Goal: Task Accomplishment & Management: Manage account settings

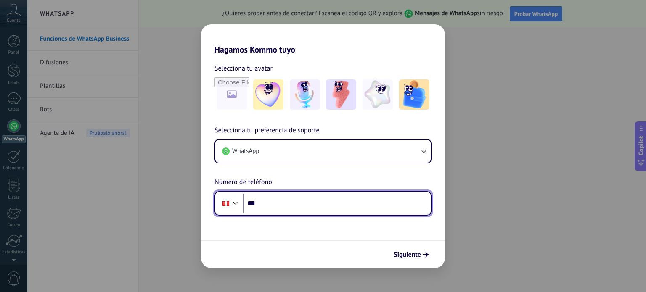
click at [299, 208] on input "***" at bounding box center [337, 203] width 188 height 19
type input "**********"
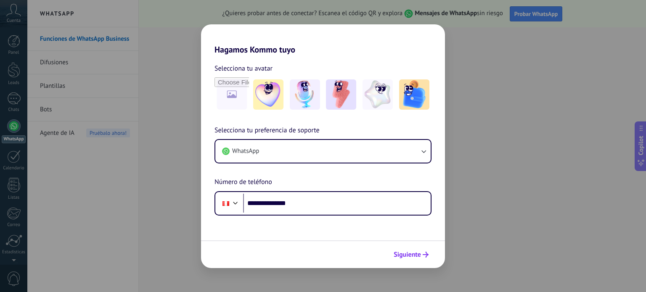
click at [404, 256] on span "Siguiente" at bounding box center [407, 255] width 27 height 6
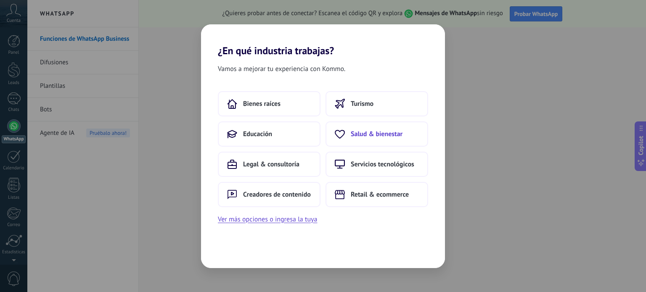
click at [383, 131] on span "Salud & bienestar" at bounding box center [377, 134] width 52 height 8
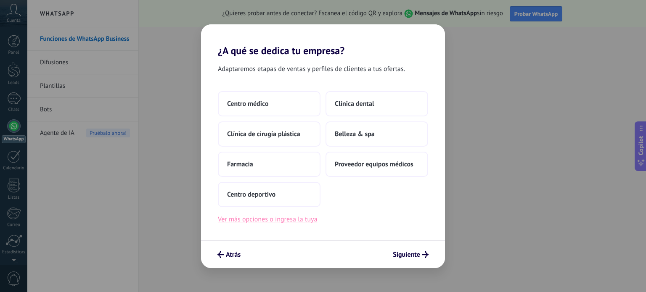
click at [299, 221] on button "Ver más opciones o ingresa la tuya" at bounding box center [267, 219] width 99 height 11
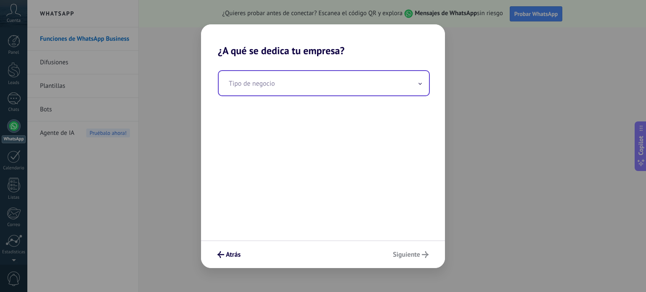
click at [261, 84] on input "text" at bounding box center [324, 83] width 210 height 24
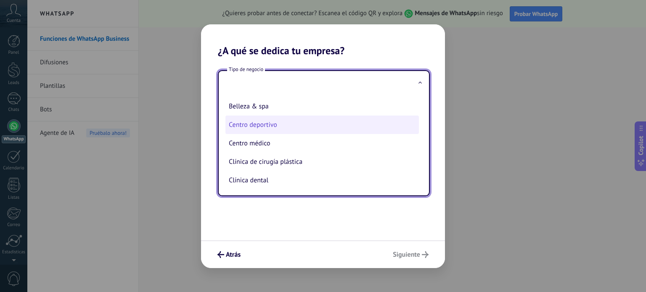
scroll to position [40, 0]
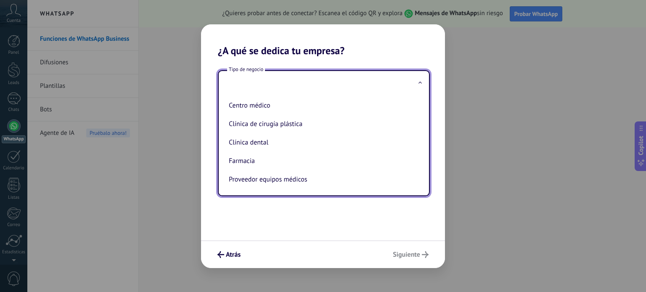
click at [265, 80] on input "text" at bounding box center [324, 83] width 210 height 24
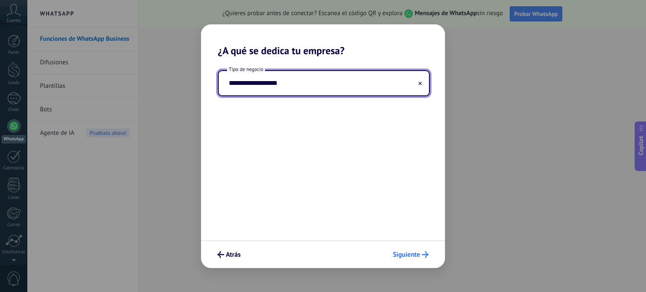
type input "**********"
click at [405, 252] on span "Siguiente" at bounding box center [406, 255] width 27 height 6
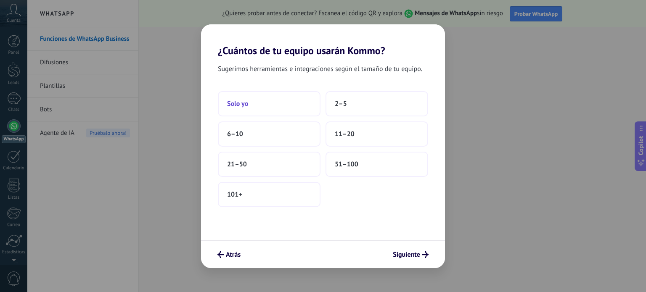
click at [262, 97] on button "Solo yo" at bounding box center [269, 103] width 103 height 25
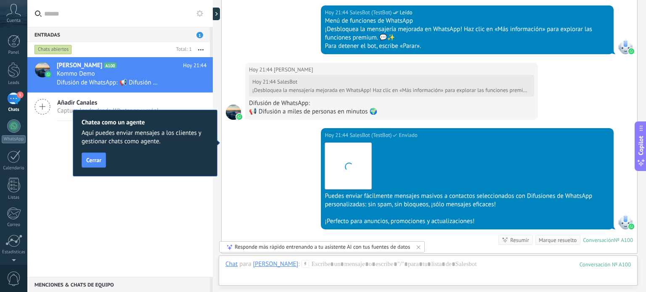
scroll to position [844, 0]
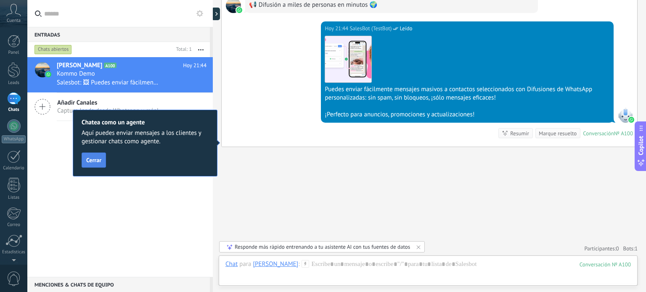
click at [95, 156] on button "Cerrar" at bounding box center [94, 160] width 24 height 15
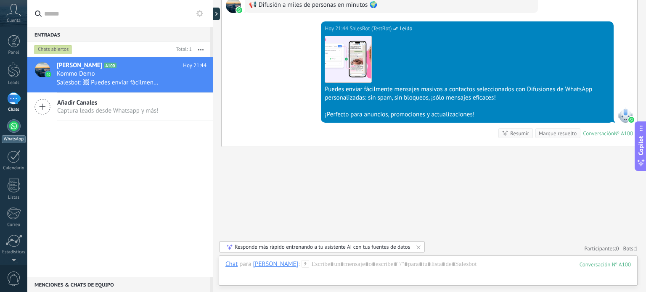
click at [13, 130] on div at bounding box center [13, 125] width 13 height 13
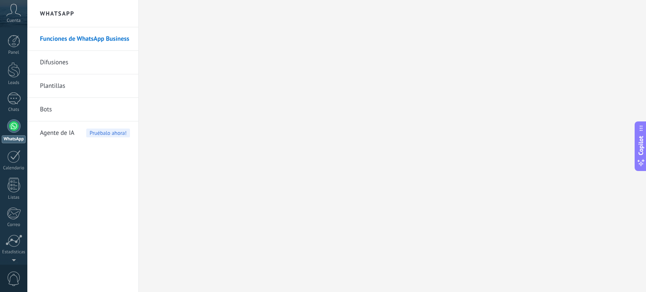
click at [65, 63] on link "Difusiones" at bounding box center [85, 63] width 90 height 24
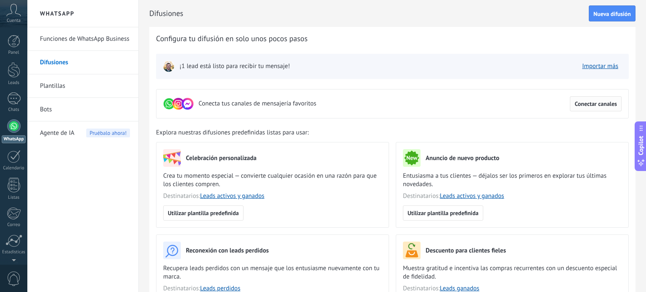
click at [593, 106] on span "Conectar canales" at bounding box center [595, 104] width 42 height 6
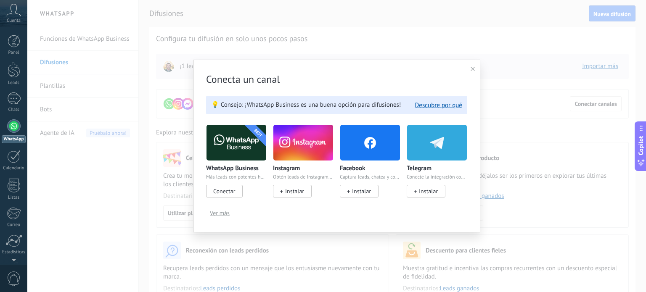
click at [234, 190] on span "Conectar" at bounding box center [224, 192] width 22 height 8
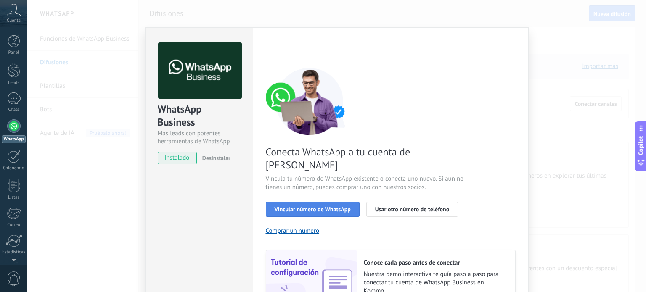
click at [343, 202] on button "Vincular número de WhatsApp" at bounding box center [313, 209] width 94 height 15
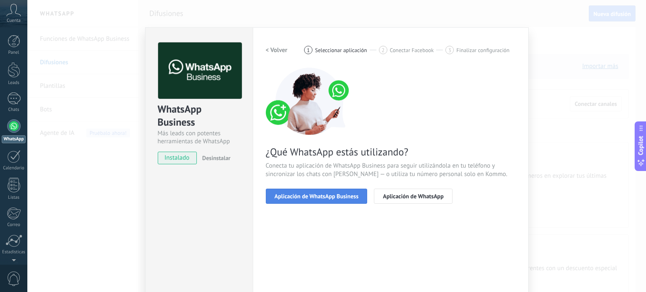
click at [338, 198] on span "Aplicación de WhatsApp Business" at bounding box center [317, 196] width 84 height 6
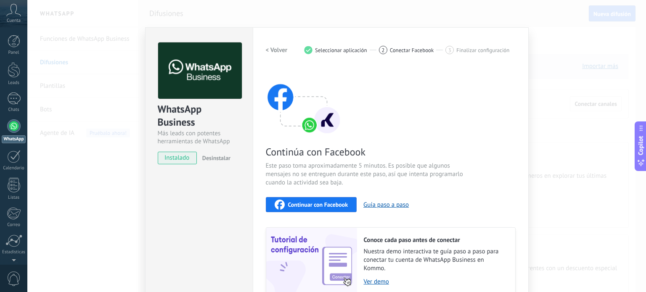
click at [333, 204] on span "Continuar con Facebook" at bounding box center [318, 205] width 60 height 6
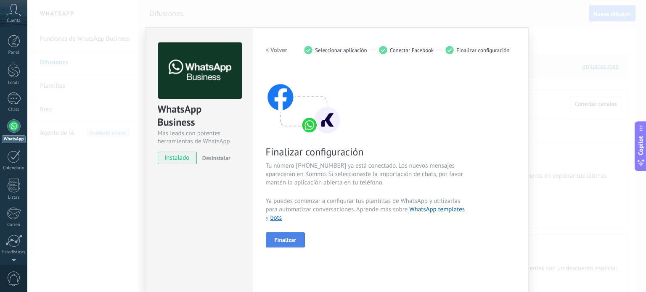
click at [281, 242] on span "Finalizar" at bounding box center [286, 240] width 22 height 6
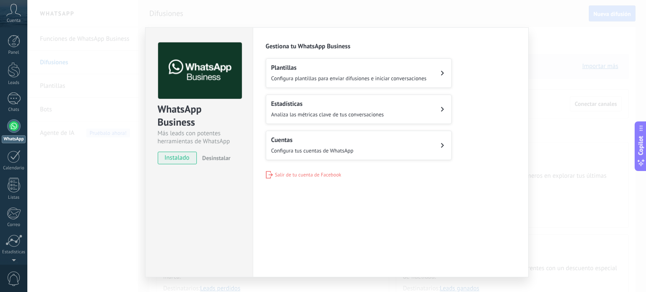
click at [319, 80] on span "Configura plantillas para enviar difusiones e iniciar conversaciones" at bounding box center [349, 78] width 156 height 7
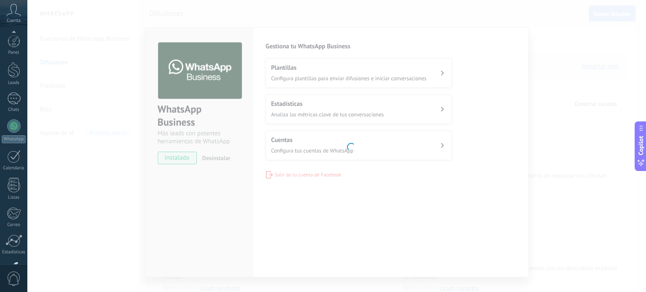
scroll to position [57, 0]
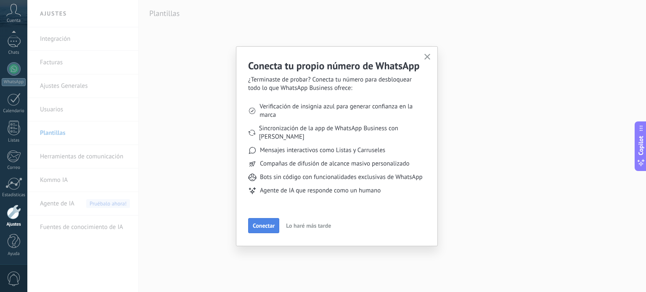
click at [261, 224] on span "Conectar" at bounding box center [264, 226] width 22 height 6
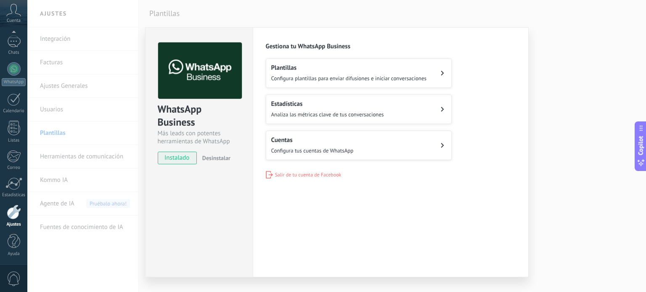
click at [62, 42] on div "WhatsApp Business Más leads con potentes herramientas de WhatsApp instalado Des…" at bounding box center [336, 146] width 619 height 292
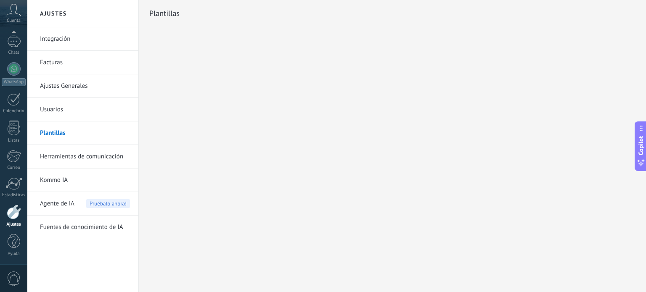
click at [55, 131] on link "Plantillas" at bounding box center [85, 134] width 90 height 24
click at [19, 74] on link "WhatsApp" at bounding box center [13, 74] width 27 height 24
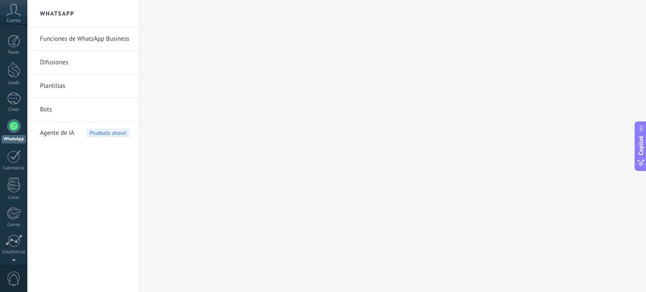
click at [84, 56] on link "Difusiones" at bounding box center [85, 63] width 90 height 24
click at [76, 59] on link "Difusiones" at bounding box center [85, 63] width 90 height 24
click at [74, 60] on link "Difusiones" at bounding box center [85, 63] width 90 height 24
click at [71, 62] on link "Difusiones" at bounding box center [85, 63] width 90 height 24
click at [93, 39] on link "Funciones de WhatsApp Business" at bounding box center [85, 39] width 90 height 24
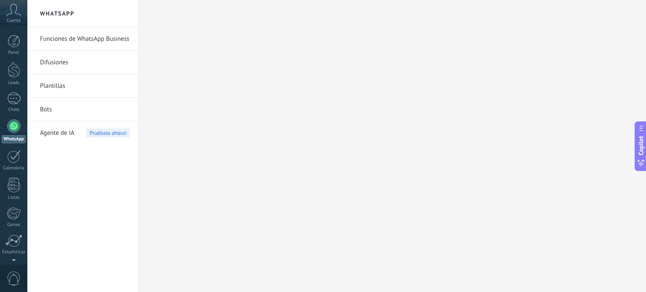
click at [71, 61] on link "Difusiones" at bounding box center [85, 63] width 90 height 24
click at [71, 129] on span "Agente de IA" at bounding box center [57, 134] width 34 height 24
click at [13, 119] on div at bounding box center [13, 125] width 13 height 13
click at [51, 61] on link "Difusiones" at bounding box center [85, 63] width 90 height 24
click at [137, 71] on li "Difusiones" at bounding box center [82, 63] width 111 height 24
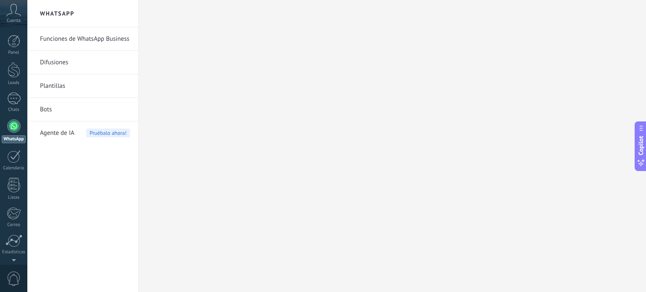
click at [165, 77] on div at bounding box center [392, 146] width 507 height 292
click at [217, 84] on div at bounding box center [392, 146] width 507 height 292
click at [217, 83] on div at bounding box center [392, 146] width 507 height 292
click at [89, 36] on link "Funciones de WhatsApp Business" at bounding box center [85, 39] width 90 height 24
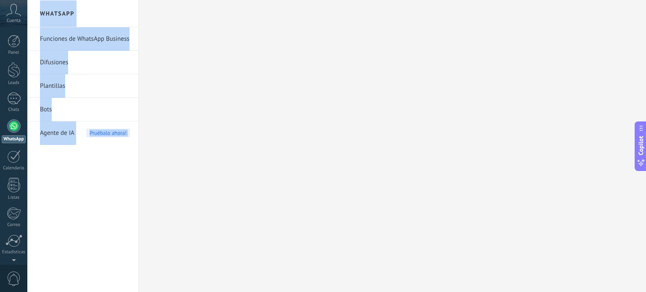
click at [94, 144] on div "Agente de IA Pruébalo ahora!" at bounding box center [85, 134] width 90 height 24
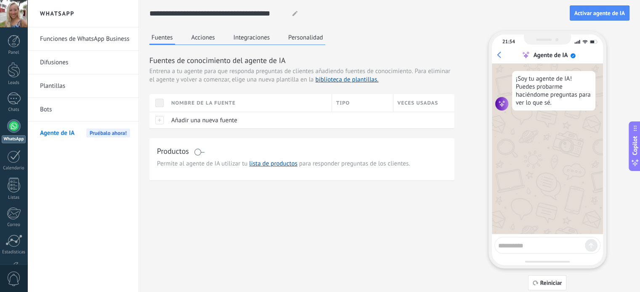
click at [50, 65] on link "Difusiones" at bounding box center [85, 63] width 90 height 24
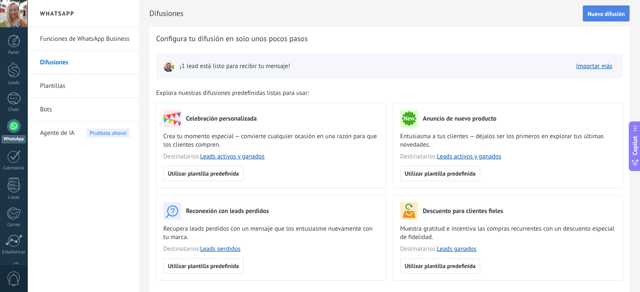
click at [599, 9] on button "Nueva difusión" at bounding box center [605, 13] width 47 height 16
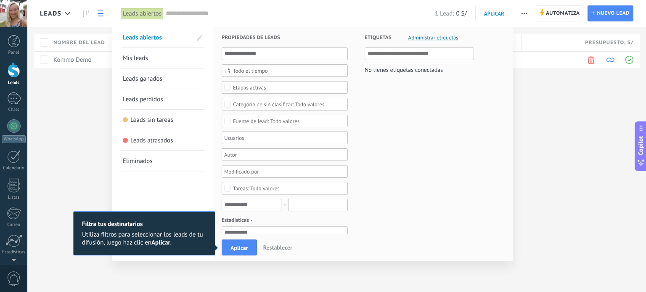
click at [179, 16] on div "1 Lead: 0 S/" at bounding box center [316, 13] width 301 height 27
click at [183, 13] on div "1 Lead: 0 S/" at bounding box center [316, 13] width 301 height 27
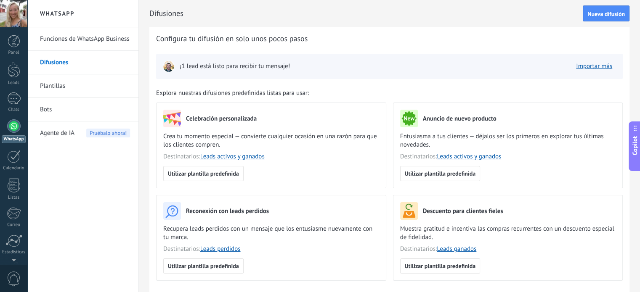
click at [86, 82] on link "Plantillas" at bounding box center [85, 86] width 90 height 24
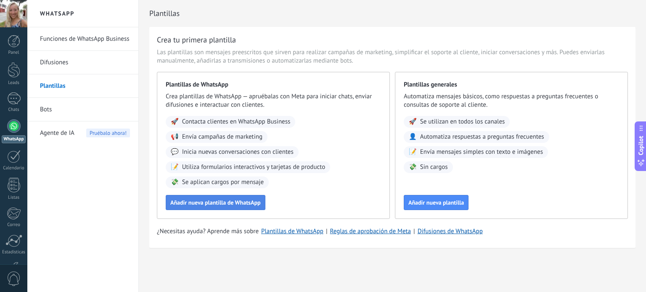
click at [234, 203] on span "Añadir nueva plantilla de WhatsApp" at bounding box center [215, 203] width 90 height 6
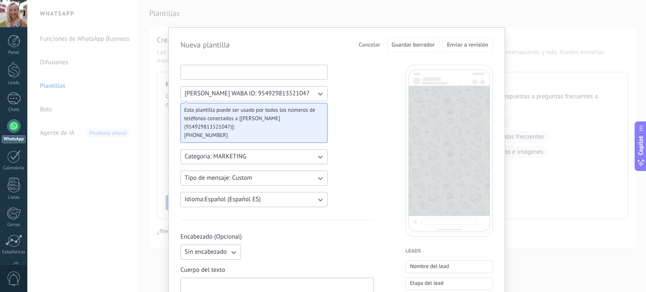
click at [259, 78] on input at bounding box center [254, 71] width 146 height 13
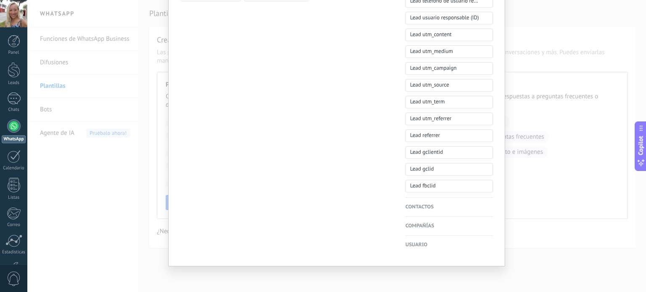
scroll to position [385, 0]
click at [434, 206] on h4 "Contactos" at bounding box center [448, 206] width 87 height 8
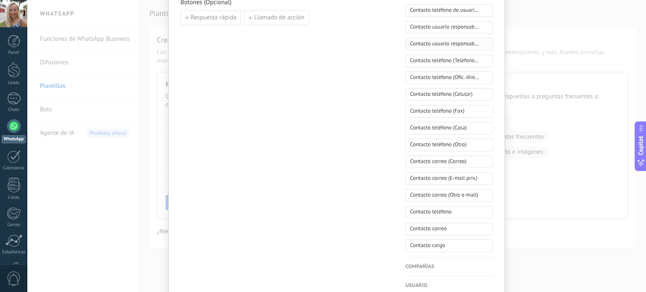
scroll to position [402, 0]
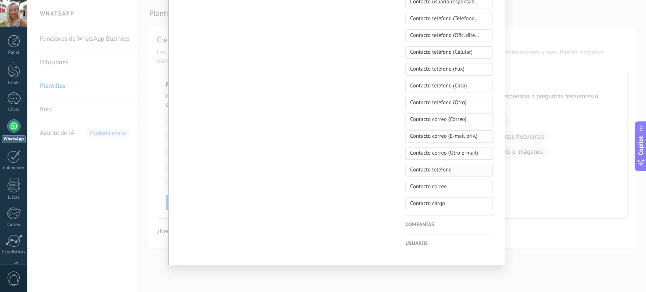
click at [437, 168] on span "Contacto teléfono" at bounding box center [431, 170] width 42 height 8
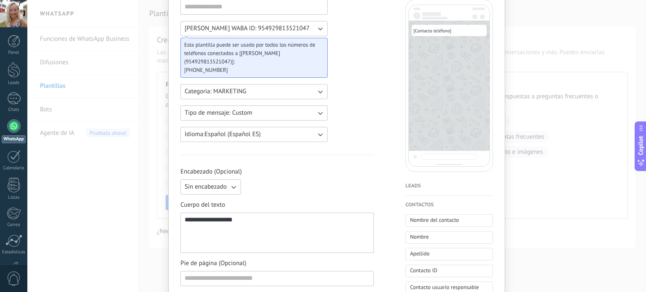
scroll to position [0, 0]
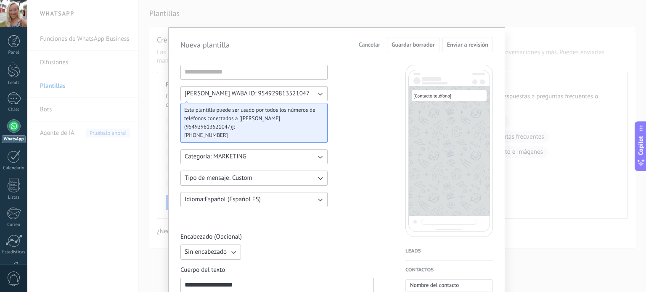
click at [357, 45] on button "Cancelar" at bounding box center [369, 44] width 29 height 13
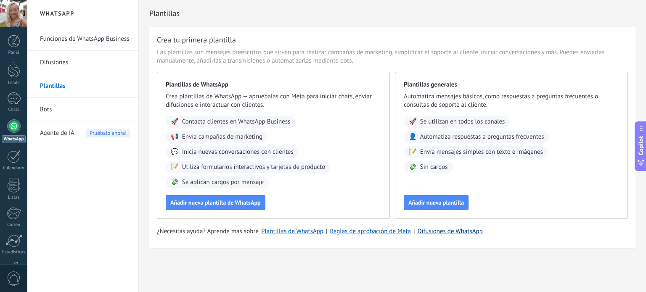
click at [447, 233] on link "Difusiones de WhatsApp" at bounding box center [450, 232] width 65 height 8
click at [14, 22] on div at bounding box center [13, 13] width 27 height 27
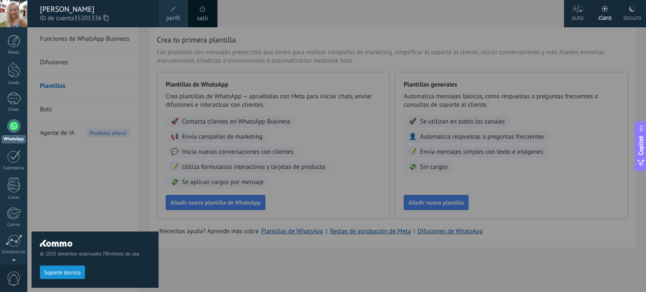
click at [201, 21] on link "salir" at bounding box center [202, 18] width 11 height 9
